Goal: Information Seeking & Learning: Understand process/instructions

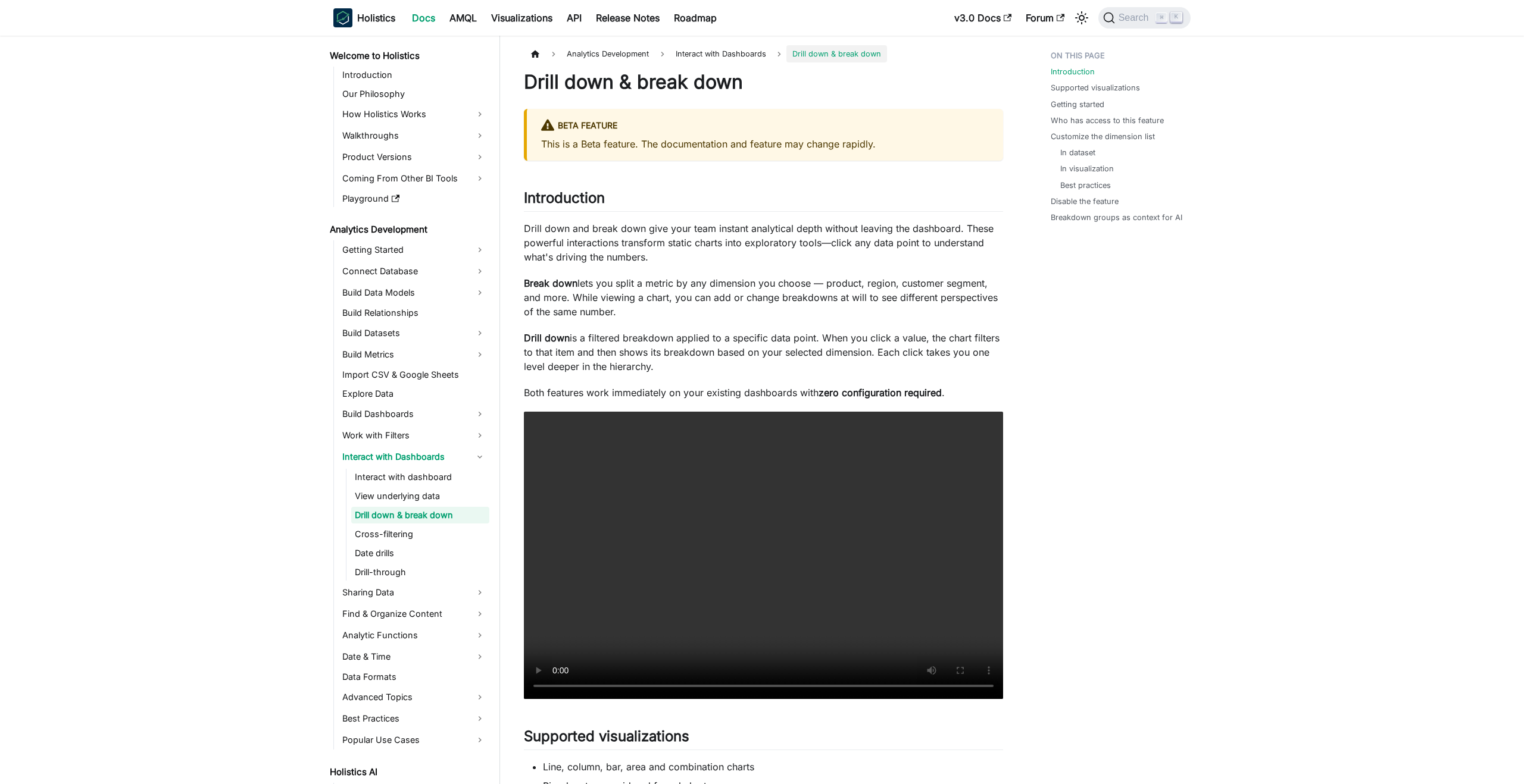
drag, startPoint x: 519, startPoint y: 228, endPoint x: 747, endPoint y: 306, distance: 241.0
copy div "Drill down and break down give your team instant analytical depth without leavi…"
click at [386, 564] on link "Drill-through" at bounding box center [420, 572] width 138 height 17
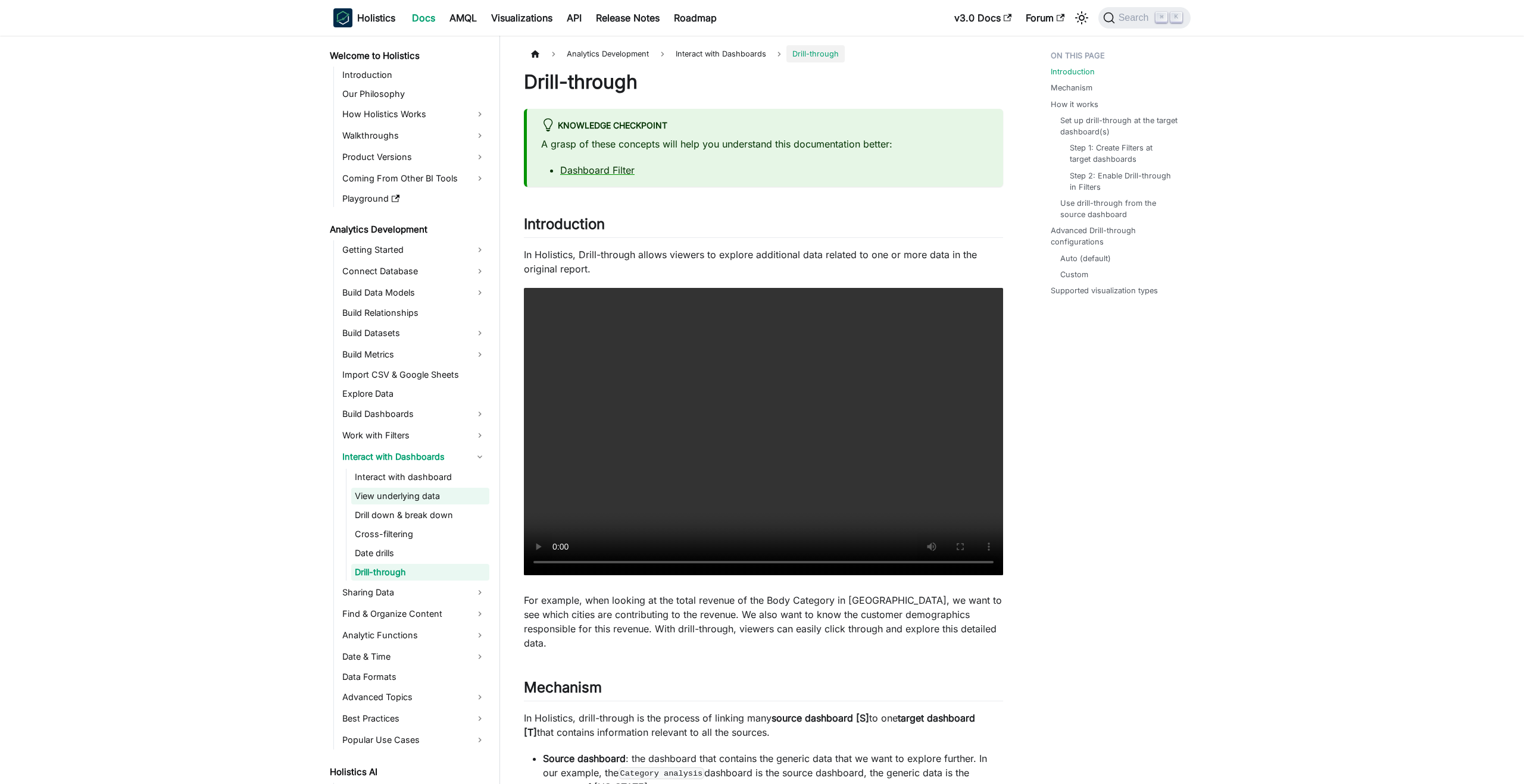
click at [413, 488] on link "View underlying data" at bounding box center [420, 496] width 138 height 17
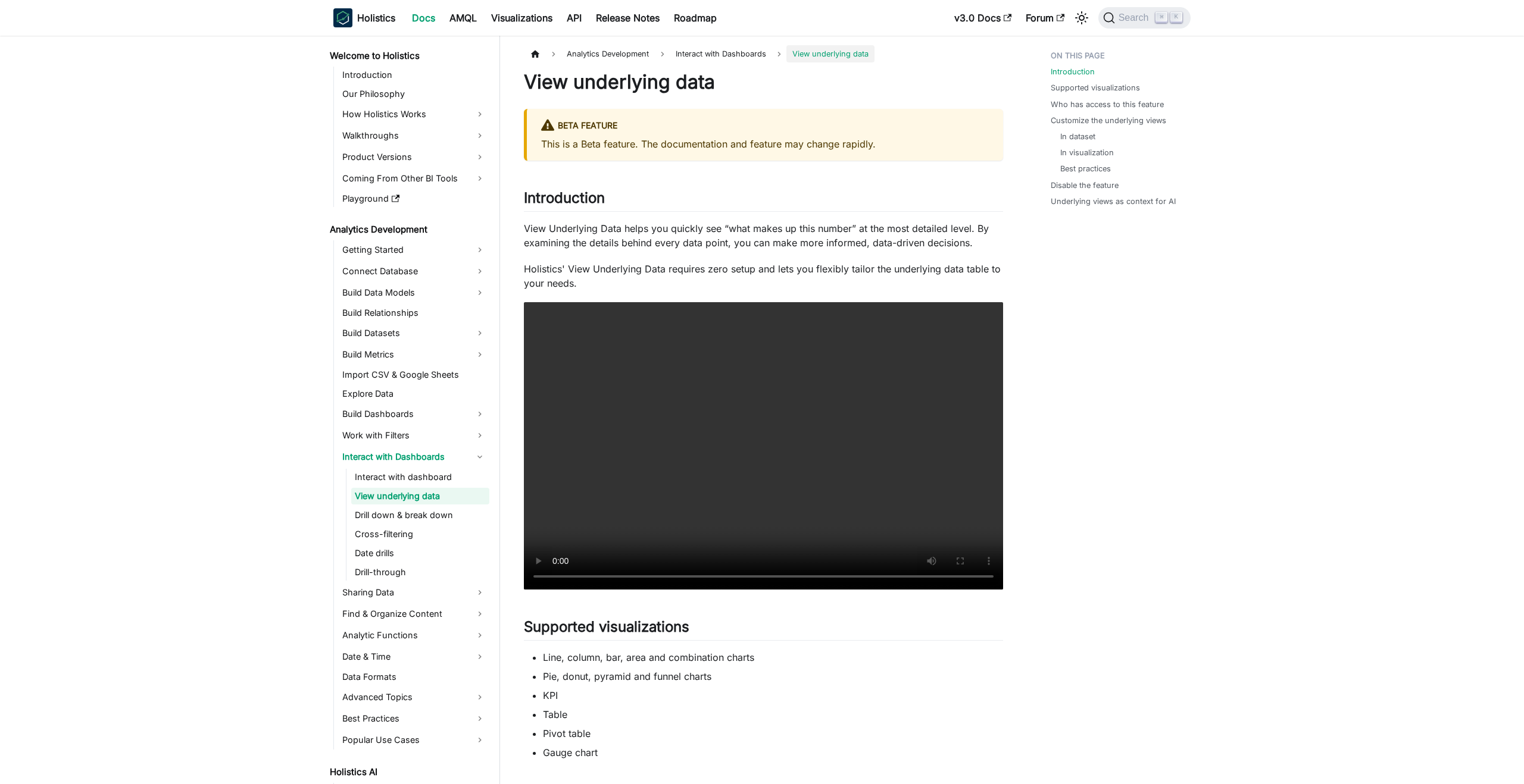
click at [743, 243] on p "View Underlying Data helps you quickly see “what makes up this number” at the m…" at bounding box center [763, 235] width 479 height 28
click at [641, 241] on p "View Underlying Data helps you quickly see “what makes up this number” at the m…" at bounding box center [763, 235] width 479 height 28
drag, startPoint x: 672, startPoint y: 227, endPoint x: 975, endPoint y: 228, distance: 303.0
click at [975, 228] on p "View Underlying Data helps you quickly see “what makes up this number” at the m…" at bounding box center [763, 235] width 479 height 28
click at [435, 505] on ul "Interact with dashboard View underlying data Drill down & break down Cross-filt…" at bounding box center [417, 525] width 143 height 112
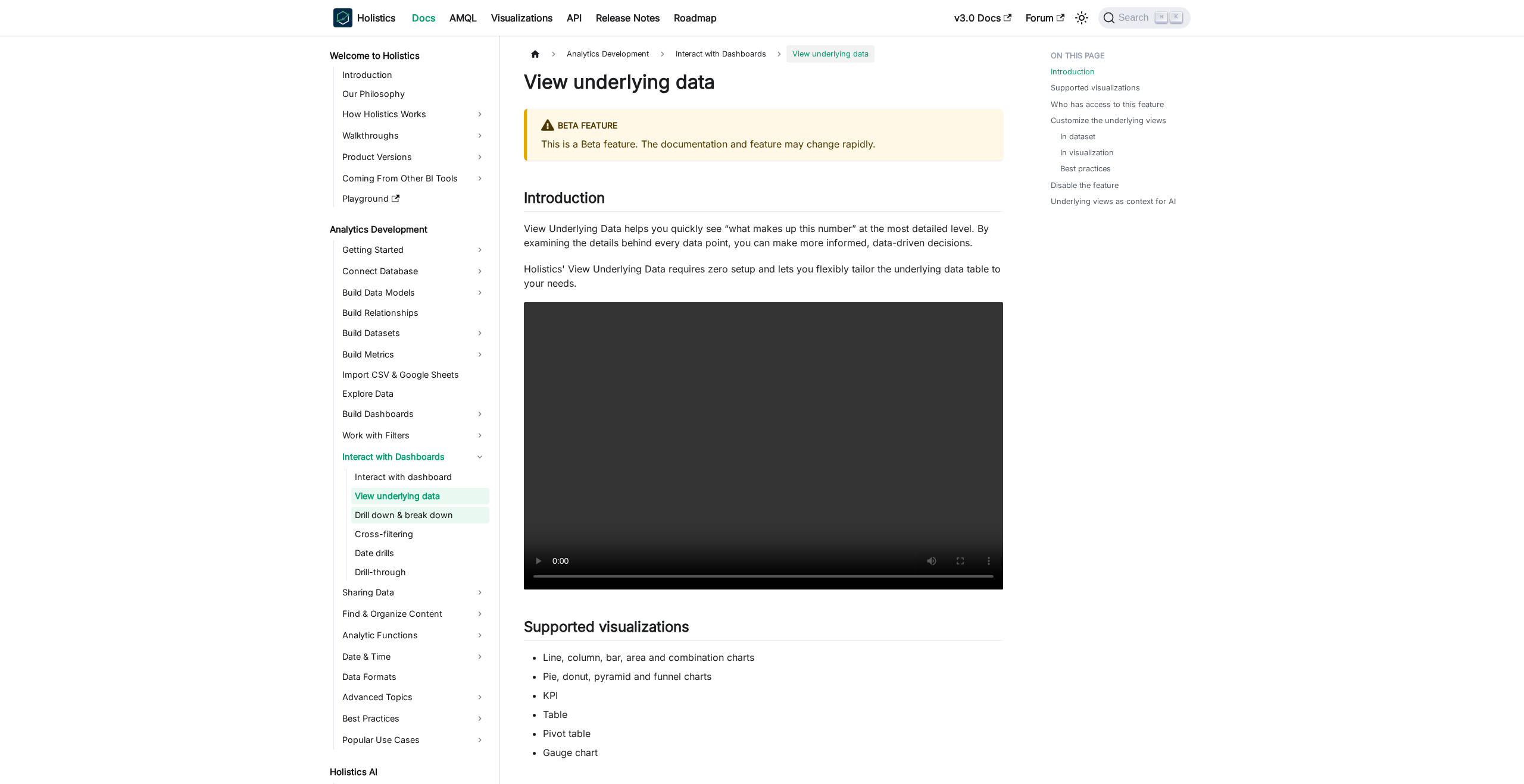
click at [435, 514] on link "Drill down & break down" at bounding box center [420, 515] width 138 height 17
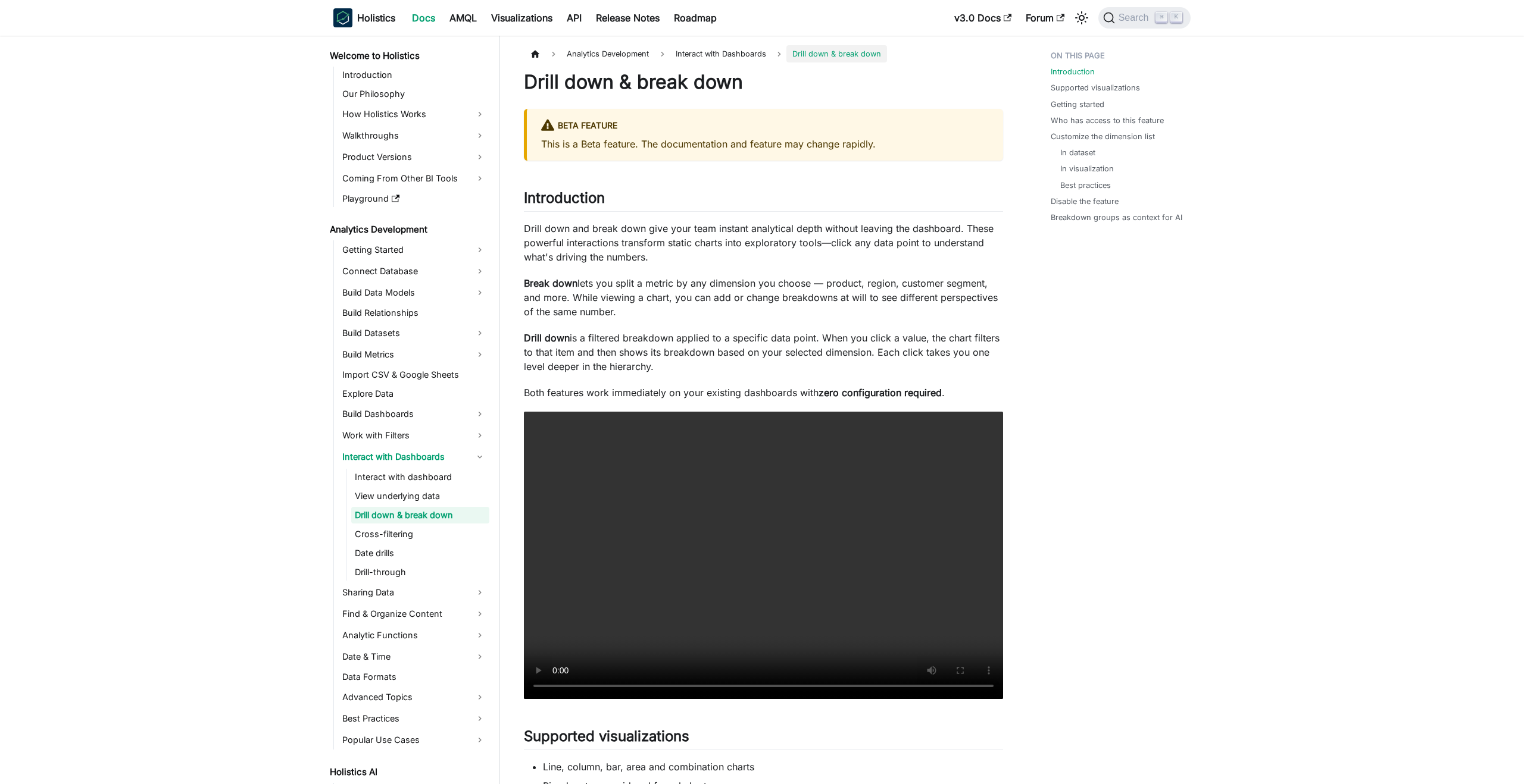
click at [781, 237] on p "Drill down and break down give your team instant analytical depth without leavi…" at bounding box center [763, 243] width 479 height 43
drag, startPoint x: 648, startPoint y: 257, endPoint x: 512, endPoint y: 258, distance: 136.0
copy p "what's driving the numbers."
